Goal: Transaction & Acquisition: Book appointment/travel/reservation

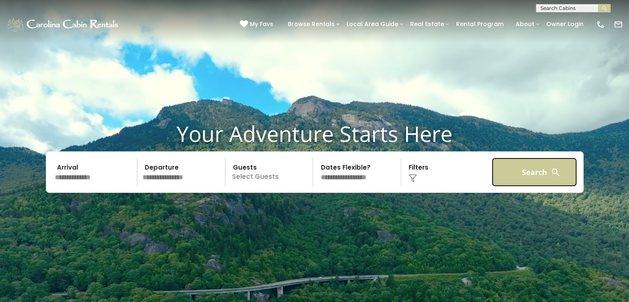
click at [536, 172] on button "Search" at bounding box center [534, 171] width 86 height 29
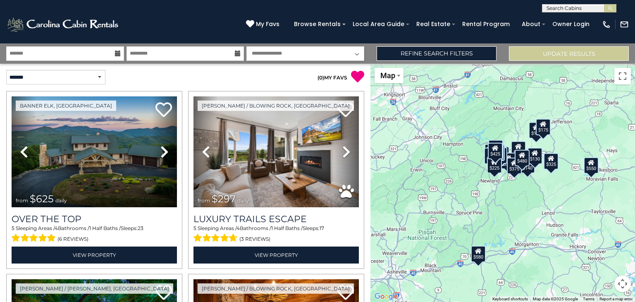
click at [565, 9] on input "text" at bounding box center [578, 10] width 72 height 8
drag, startPoint x: 557, startPoint y: 9, endPoint x: 471, endPoint y: 7, distance: 86.0
click at [471, 14] on header "**********" at bounding box center [317, 21] width 635 height 43
click at [580, 6] on input "**********" at bounding box center [578, 10] width 72 height 8
type input "*******"
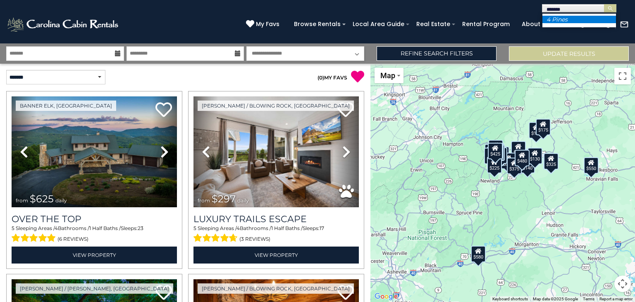
click at [576, 18] on li "4 Pines" at bounding box center [579, 19] width 74 height 7
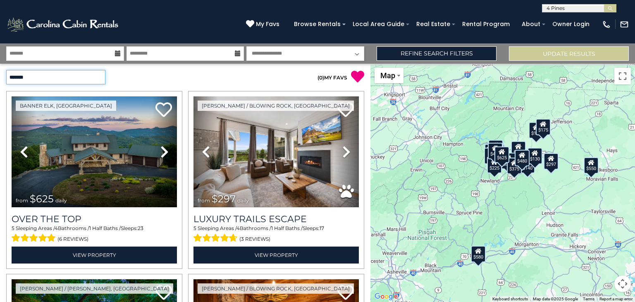
click at [89, 77] on select "**********" at bounding box center [55, 77] width 99 height 14
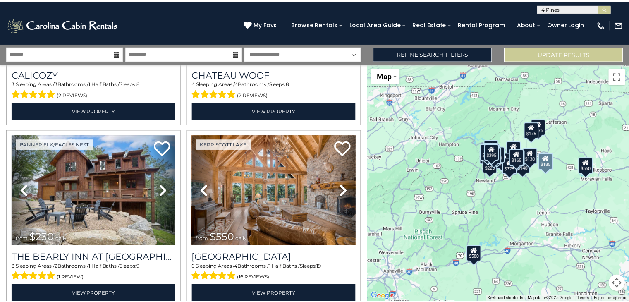
scroll to position [1075, 0]
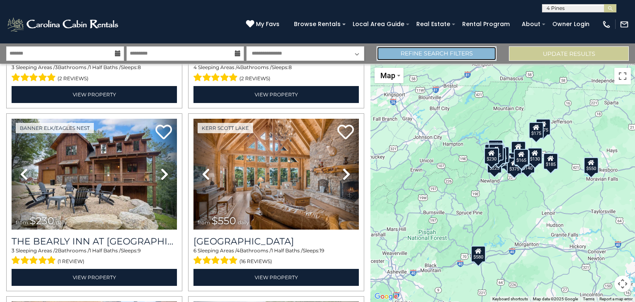
click at [469, 60] on link "Refine Search Filters" at bounding box center [437, 53] width 120 height 14
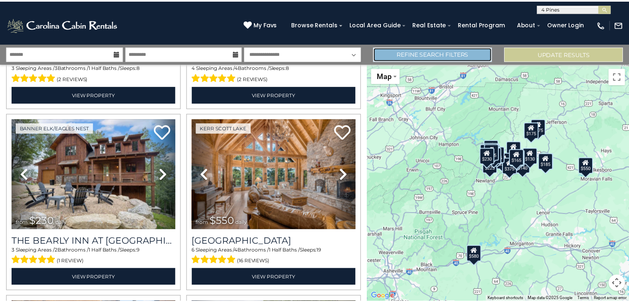
scroll to position [1067, 0]
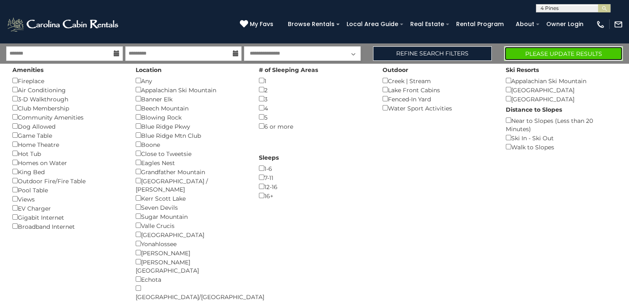
click at [572, 52] on button "Please Update Results" at bounding box center [563, 53] width 119 height 14
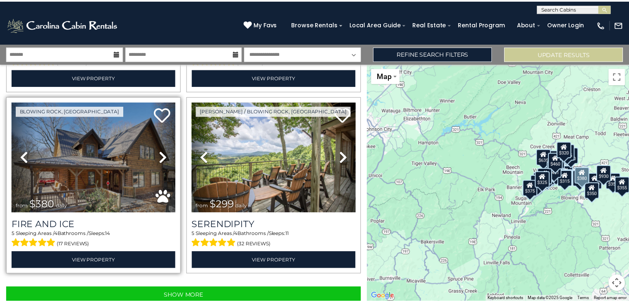
scroll to position [2555, 0]
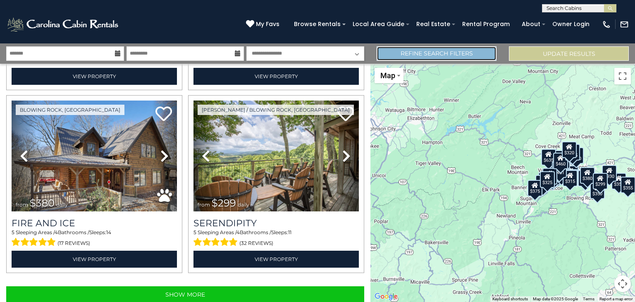
click at [416, 55] on link "Refine Search Filters" at bounding box center [437, 53] width 120 height 14
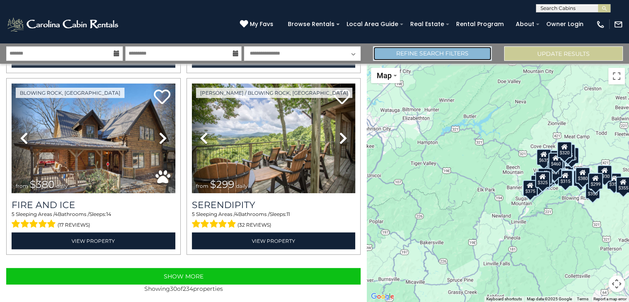
scroll to position [2537, 0]
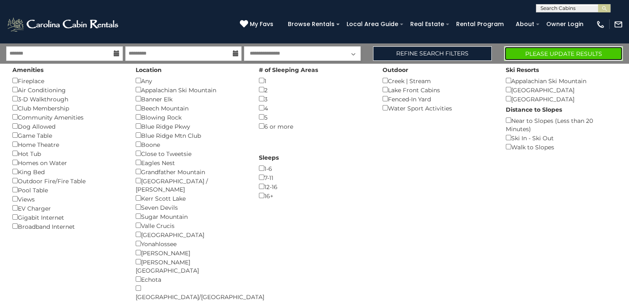
click at [574, 50] on button "Please Update Results" at bounding box center [563, 53] width 119 height 14
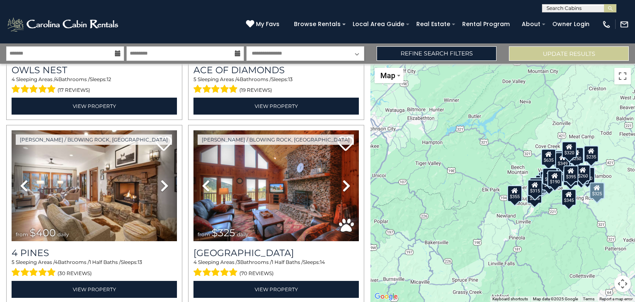
scroll to position [2149, 0]
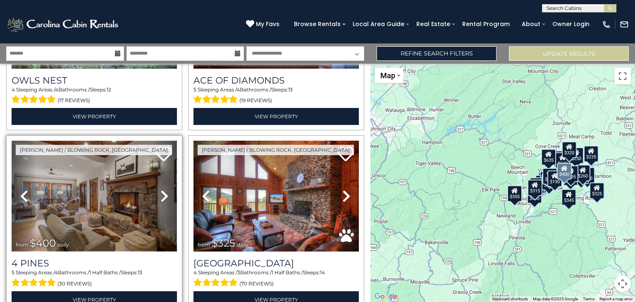
click at [96, 189] on img at bounding box center [94, 196] width 165 height 111
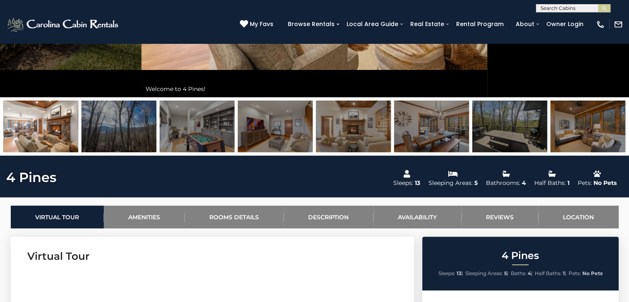
scroll to position [248, 0]
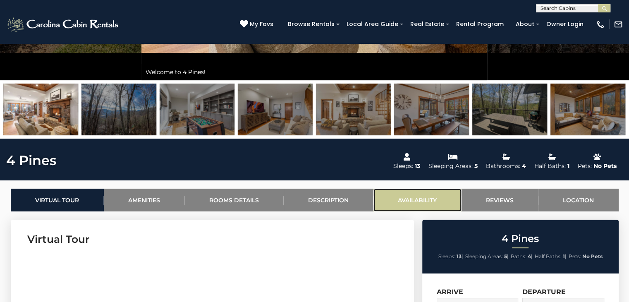
click at [405, 193] on link "Availability" at bounding box center [417, 199] width 88 height 23
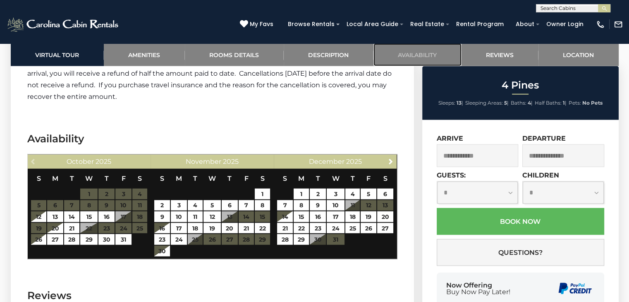
scroll to position [1978, 0]
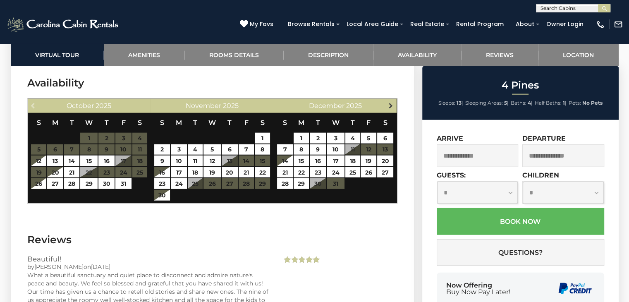
click at [388, 104] on span "Next" at bounding box center [390, 105] width 7 height 7
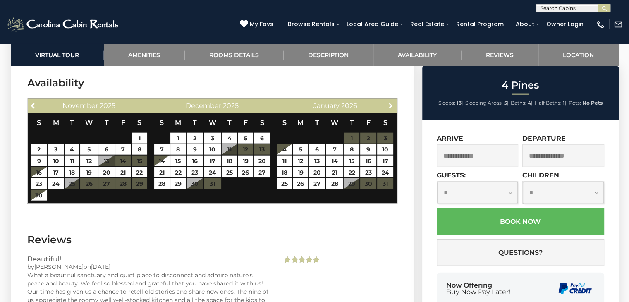
click at [388, 104] on span "Next" at bounding box center [390, 105] width 7 height 7
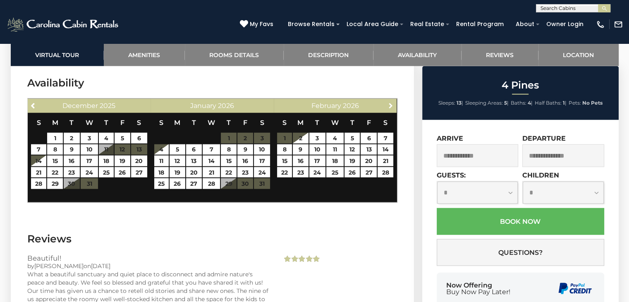
click at [388, 104] on span "Next" at bounding box center [390, 105] width 7 height 7
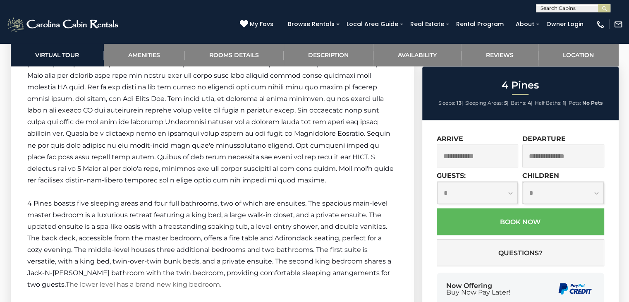
scroll to position [1317, 0]
